Goal: Task Accomplishment & Management: Use online tool/utility

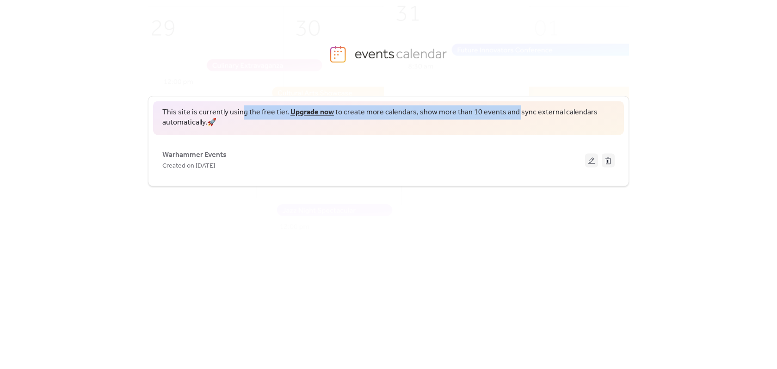
drag, startPoint x: 272, startPoint y: 113, endPoint x: 514, endPoint y: 106, distance: 242.0
click at [512, 107] on span "This site is currently using the free tier. Upgrade now to create more calendar…" at bounding box center [388, 117] width 452 height 21
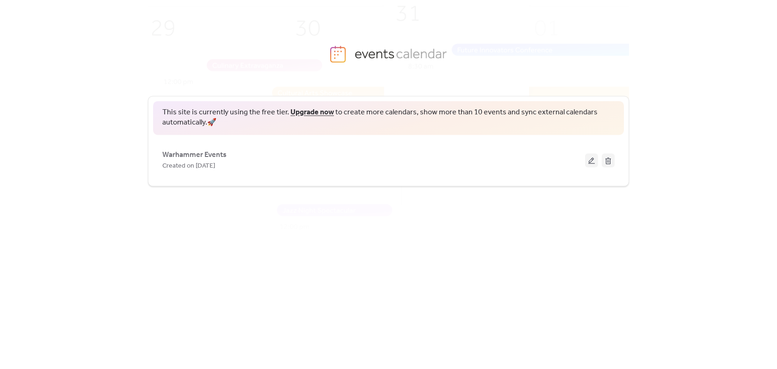
click at [514, 107] on span "This site is currently using the free tier. Upgrade now to create more calendar…" at bounding box center [388, 117] width 452 height 21
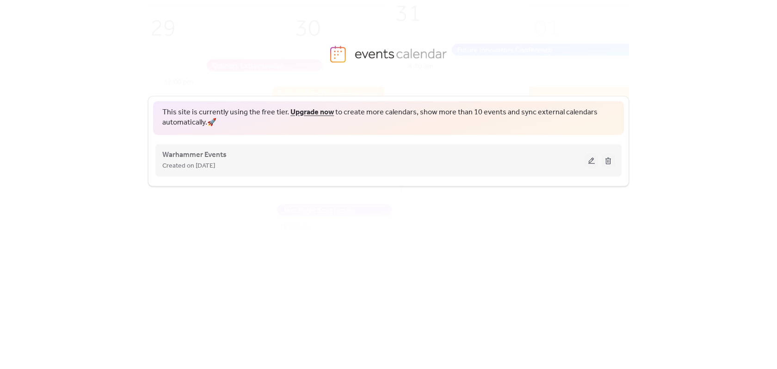
click at [371, 161] on div "Created on [DATE]" at bounding box center [373, 165] width 423 height 11
click at [196, 155] on span "Warhammer Events" at bounding box center [194, 154] width 64 height 11
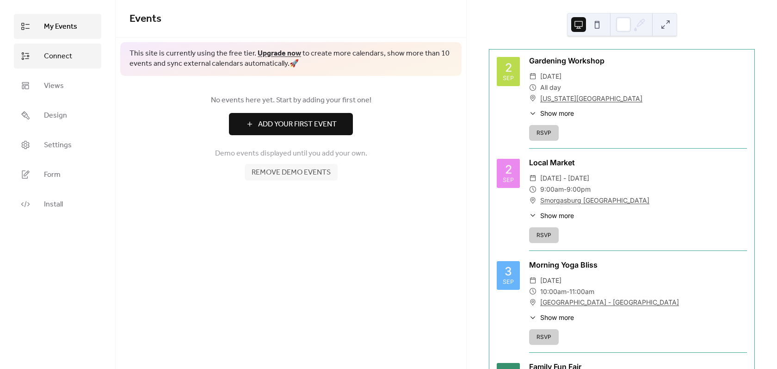
click at [54, 55] on span "Connect" at bounding box center [58, 56] width 28 height 11
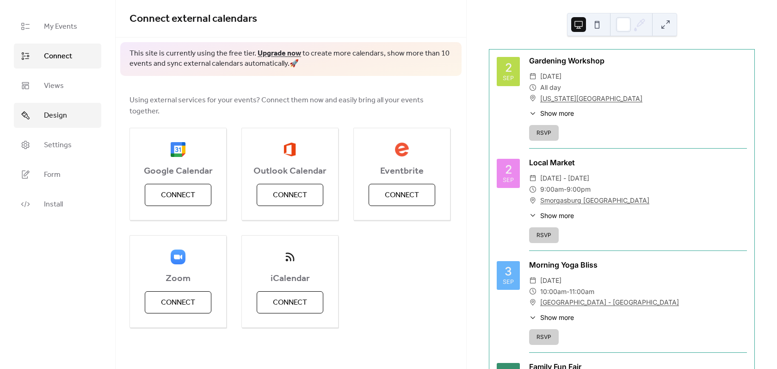
click at [59, 119] on span "Design" at bounding box center [55, 115] width 23 height 11
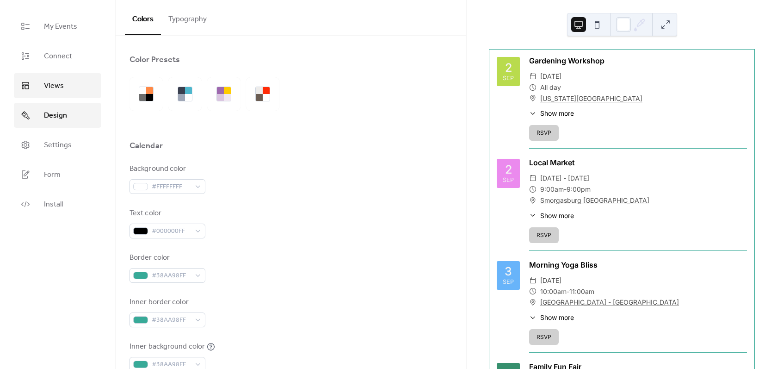
click at [48, 84] on span "Views" at bounding box center [54, 85] width 20 height 11
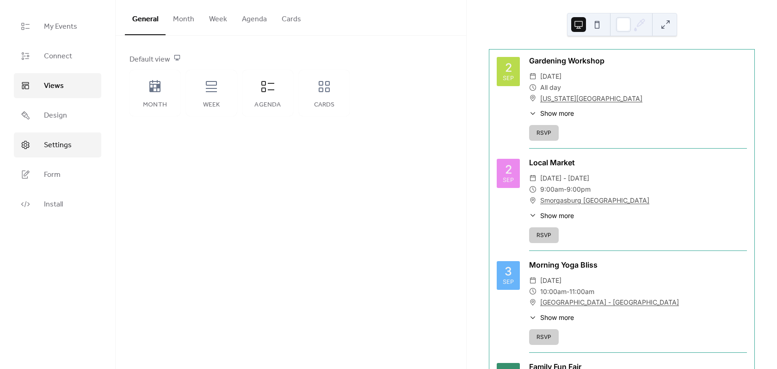
click at [69, 145] on span "Settings" at bounding box center [58, 145] width 28 height 11
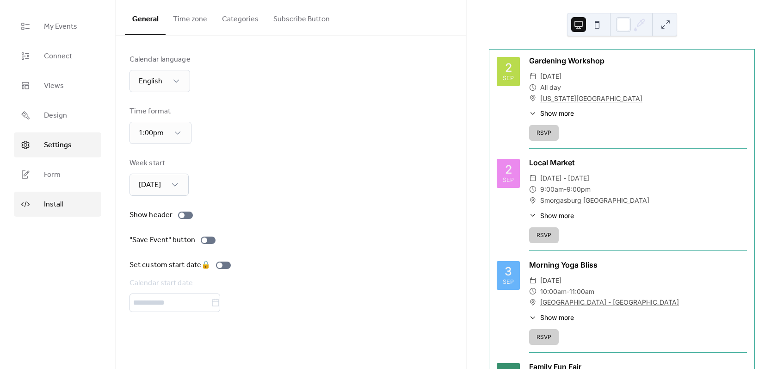
click at [62, 204] on span "Install" at bounding box center [53, 204] width 19 height 11
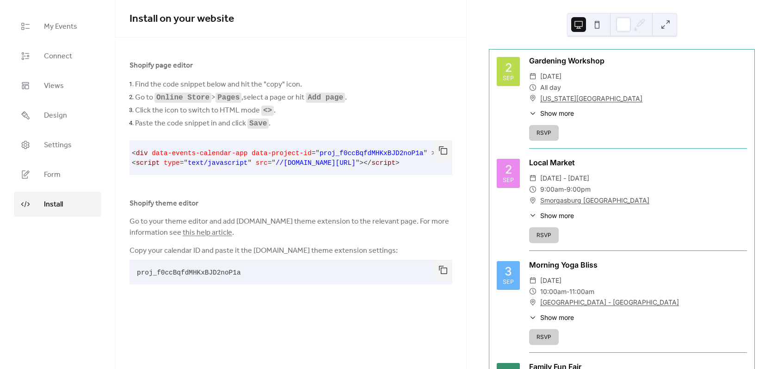
scroll to position [0, 7]
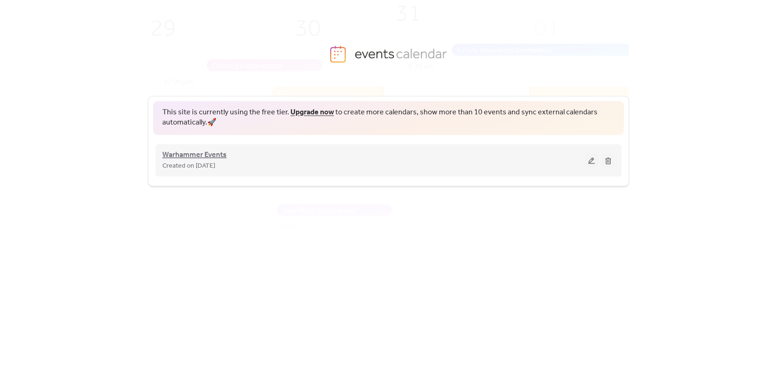
click at [206, 157] on span "Warhammer Events" at bounding box center [194, 154] width 64 height 11
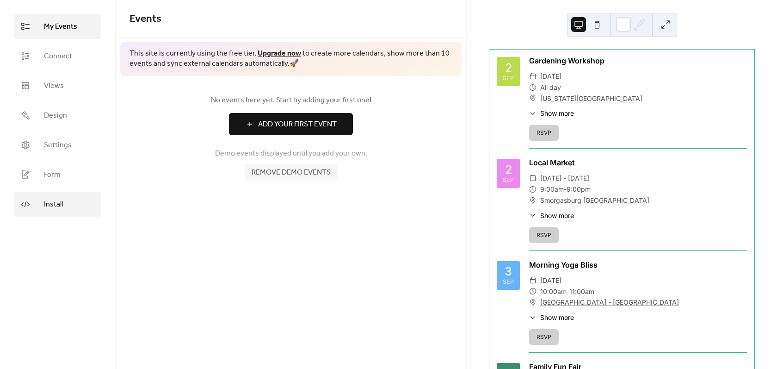
click at [52, 199] on span "Install" at bounding box center [53, 204] width 19 height 11
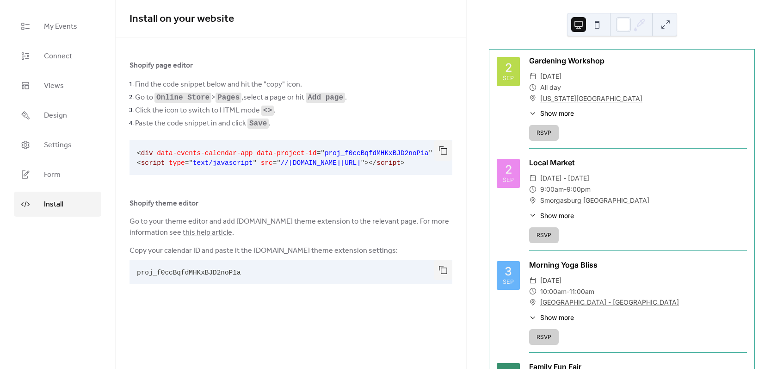
click at [285, 149] on span "data-project-id" at bounding box center [287, 152] width 60 height 7
click at [285, 149] on pre "< div data-events-calendar-app data-project-id = " proj_f0ccBqfdMHKxBJD2noP1a "…" at bounding box center [284, 157] width 308 height 35
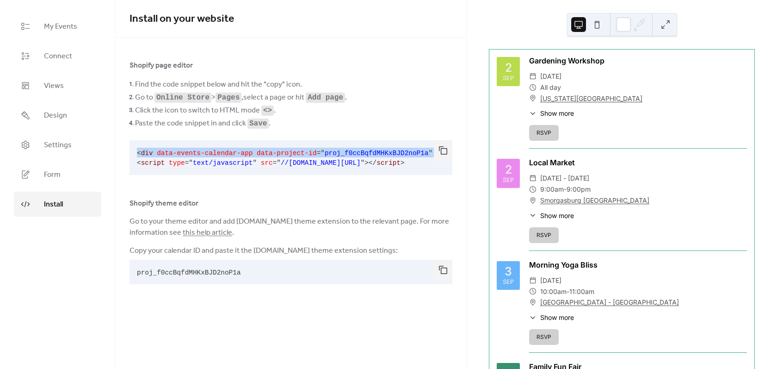
click at [285, 149] on pre "< div data-events-calendar-app data-project-id = " proj_f0ccBqfdMHKxBJD2noP1a "…" at bounding box center [284, 157] width 308 height 35
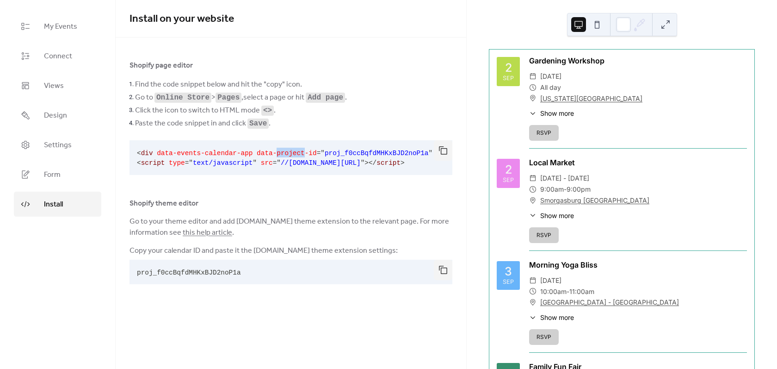
click at [285, 149] on pre "< div data-events-calendar-app data-project-id = " proj_f0ccBqfdMHKxBJD2noP1a "…" at bounding box center [284, 157] width 308 height 35
